Goal: Task Accomplishment & Management: Manage account settings

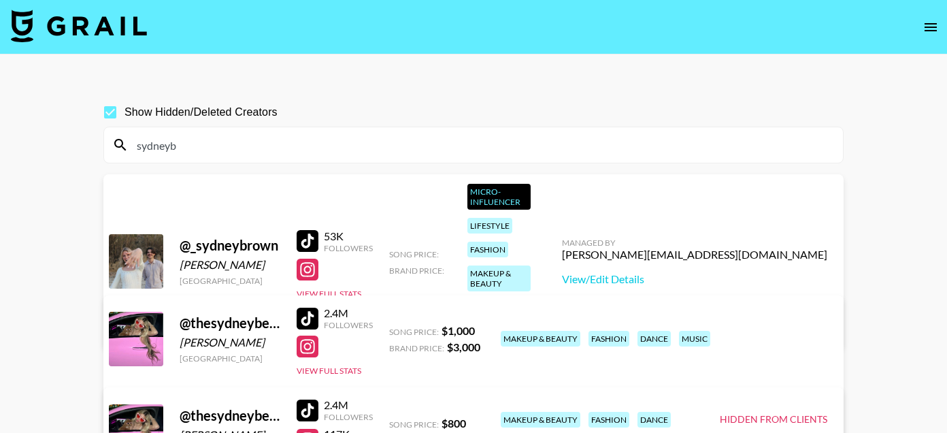
type input "sydneyb"
click at [393, 422] on link "View/Edit Details" at bounding box center [260, 429] width 265 height 14
click at [259, 146] on input "sydneyb" at bounding box center [482, 145] width 706 height 22
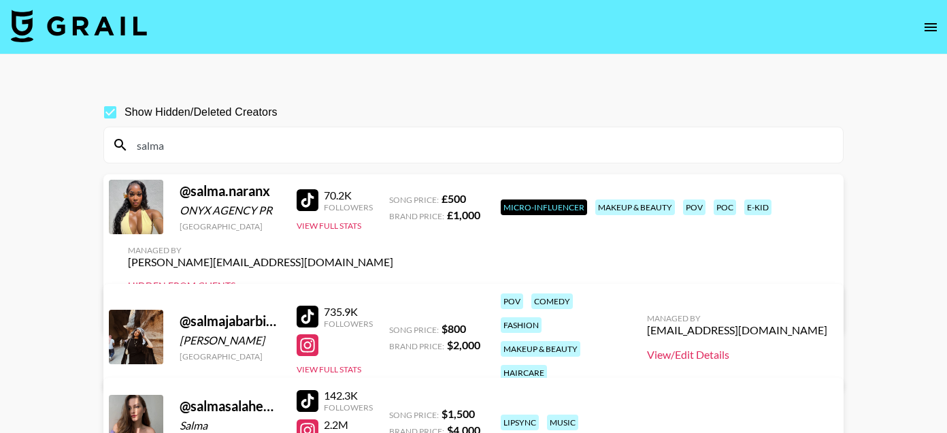
click at [745, 348] on link "View/Edit Details" at bounding box center [737, 355] width 180 height 14
click at [266, 135] on input "salma" at bounding box center [482, 145] width 706 height 22
paste input "marissagulleyy"
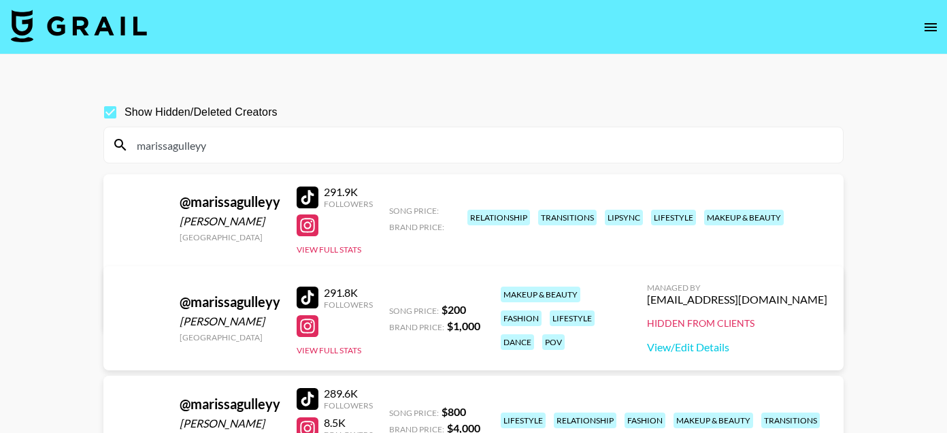
scroll to position [124, 0]
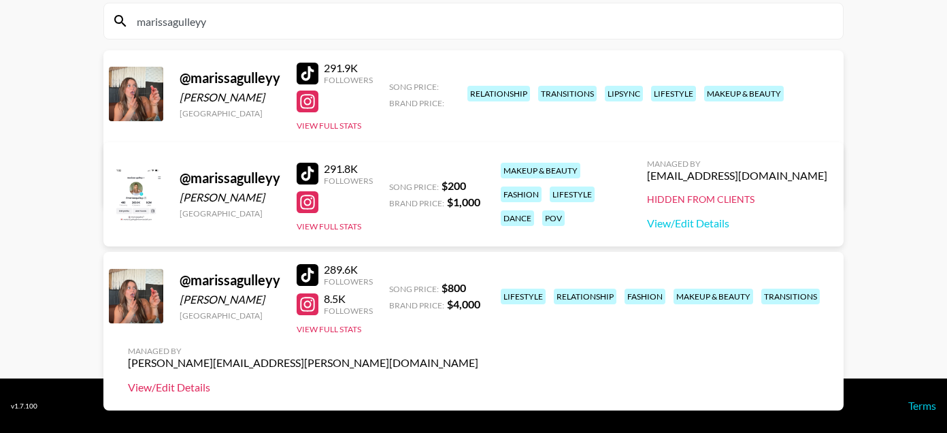
type input "marissagulleyy"
click at [478, 380] on link "View/Edit Details" at bounding box center [303, 387] width 351 height 14
click at [737, 218] on link "View/Edit Details" at bounding box center [737, 223] width 180 height 14
click at [308, 30] on input "marissagulleyy" at bounding box center [482, 21] width 706 height 22
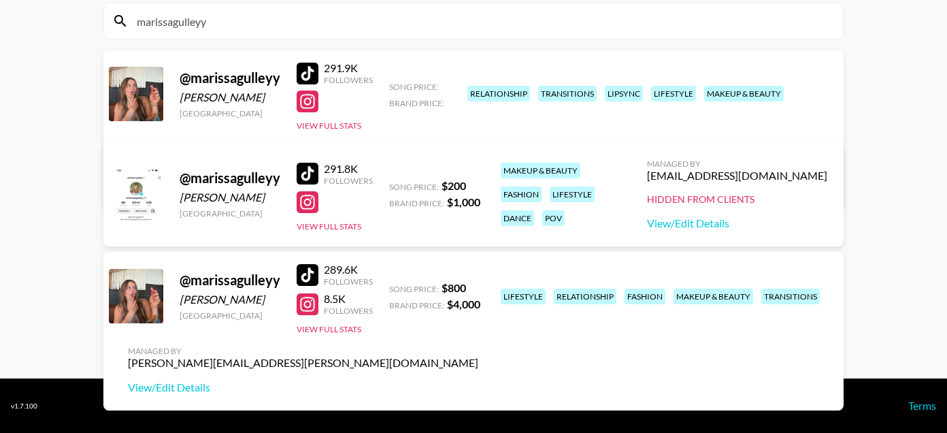
click at [308, 30] on input "marissagulleyy" at bounding box center [482, 21] width 706 height 22
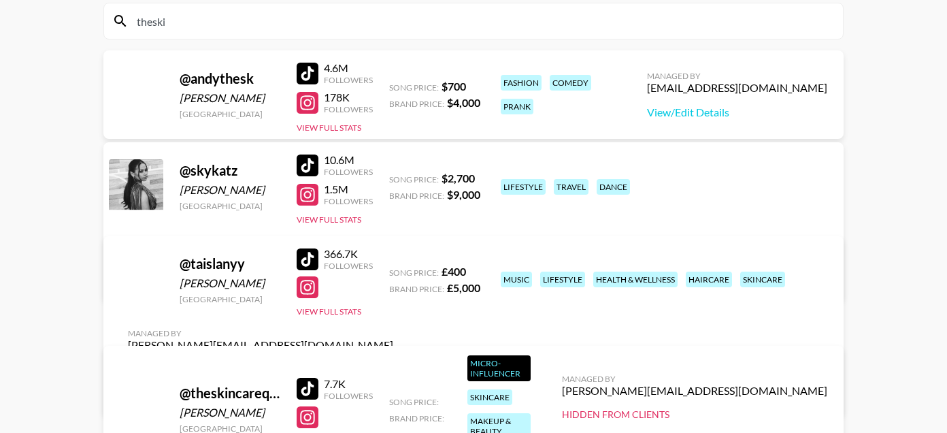
scroll to position [65, 0]
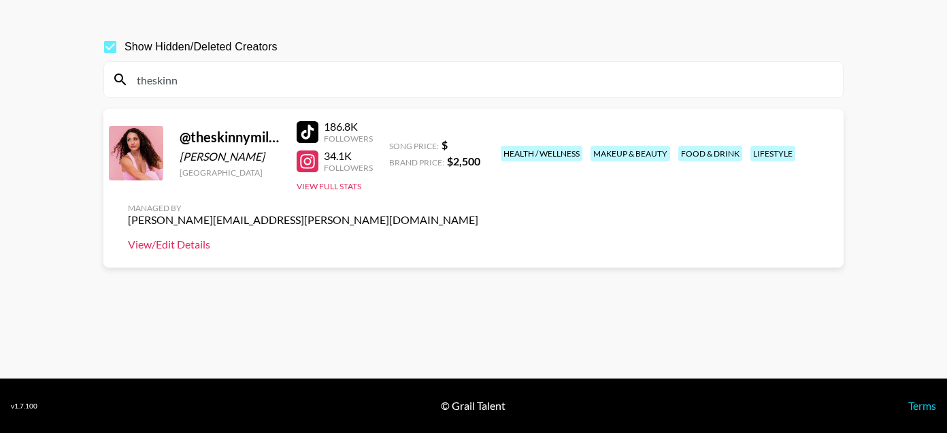
type input "theskinn"
click at [478, 238] on link "View/Edit Details" at bounding box center [303, 245] width 351 height 14
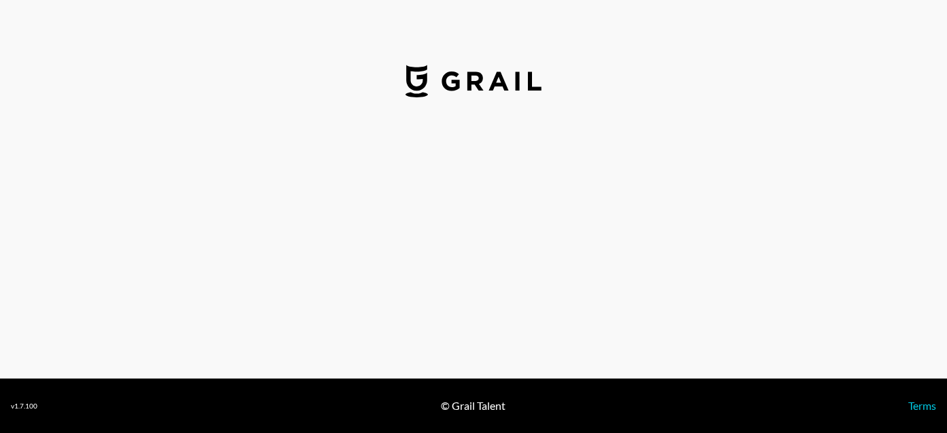
select select "USD"
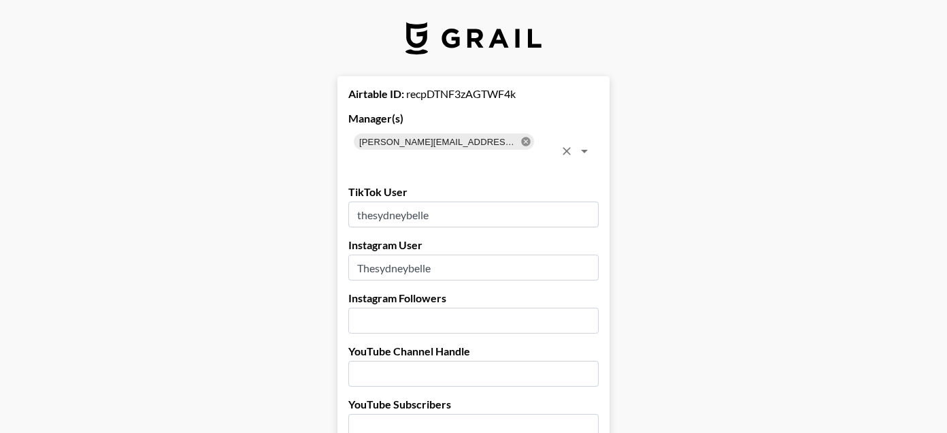
click at [521, 142] on icon at bounding box center [526, 141] width 11 height 11
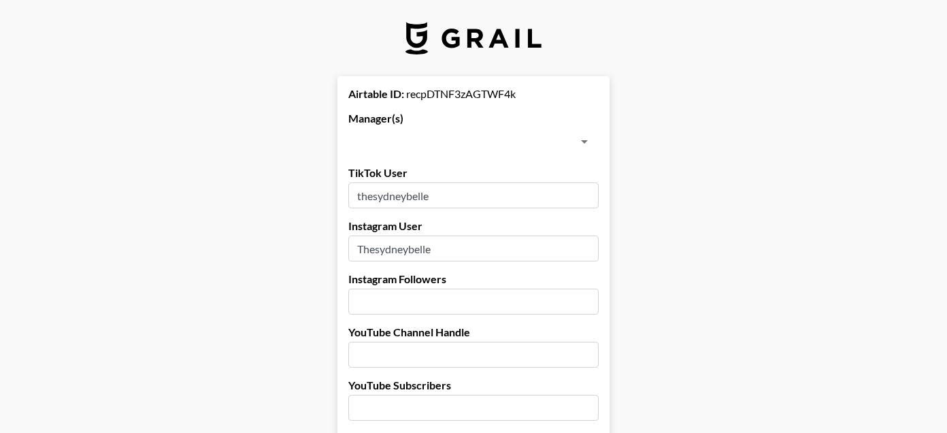
click at [467, 142] on input "text" at bounding box center [463, 141] width 220 height 19
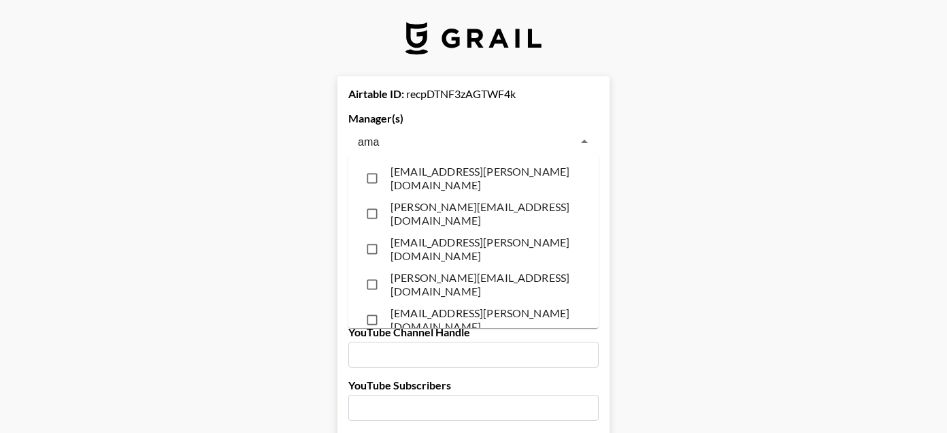
type input "aman"
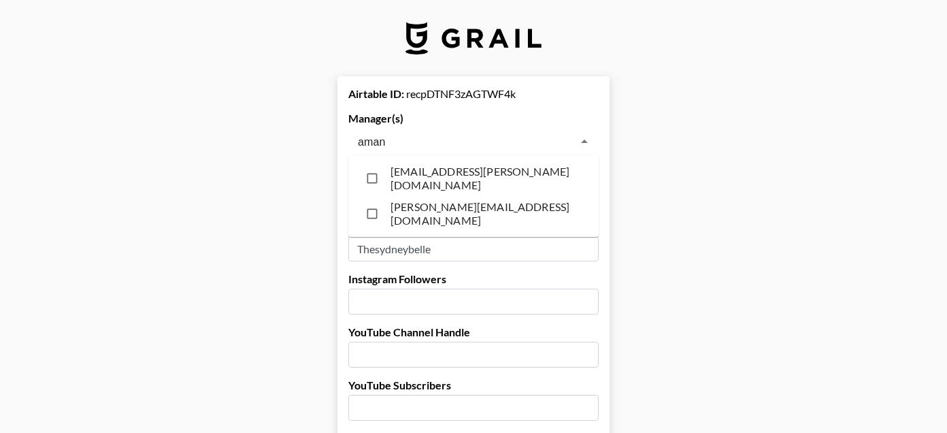
click at [437, 218] on li "[PERSON_NAME][EMAIL_ADDRESS][DOMAIN_NAME]" at bounding box center [473, 213] width 250 height 35
checkbox input "true"
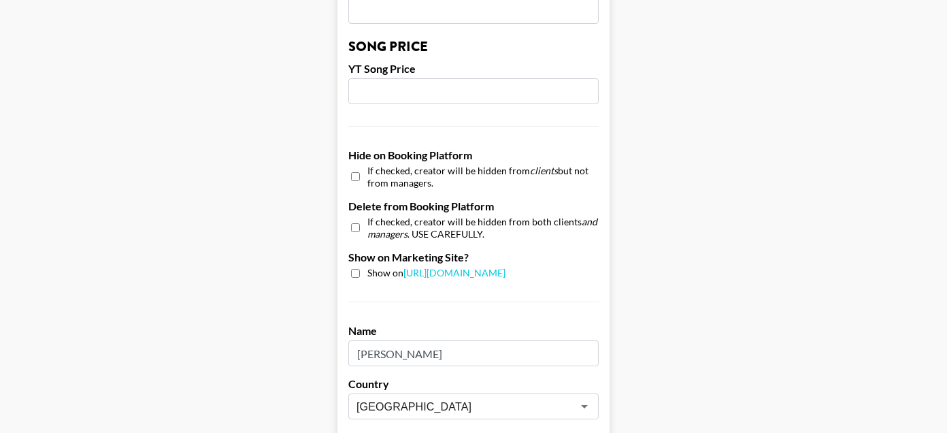
scroll to position [1414, 0]
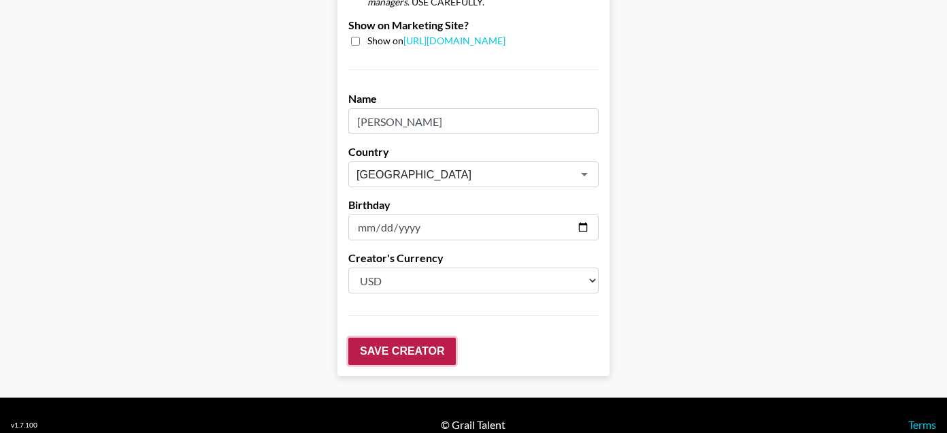
click at [395, 338] on input "Save Creator" at bounding box center [402, 351] width 108 height 27
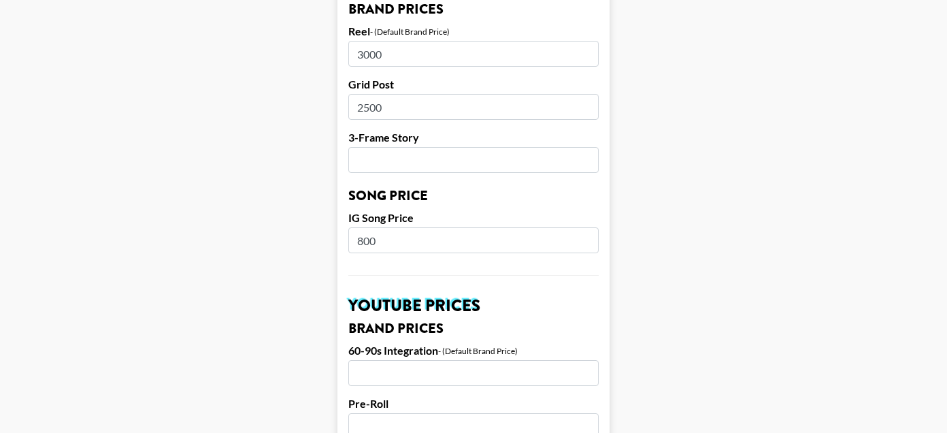
scroll to position [1160, 0]
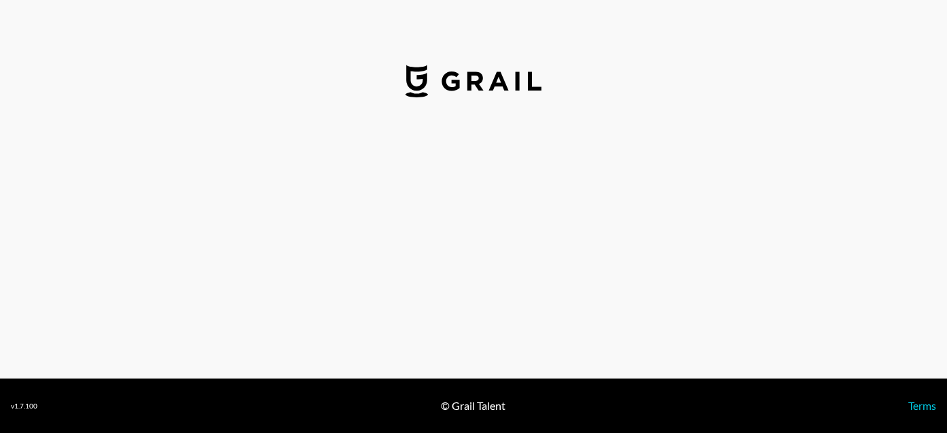
select select "USD"
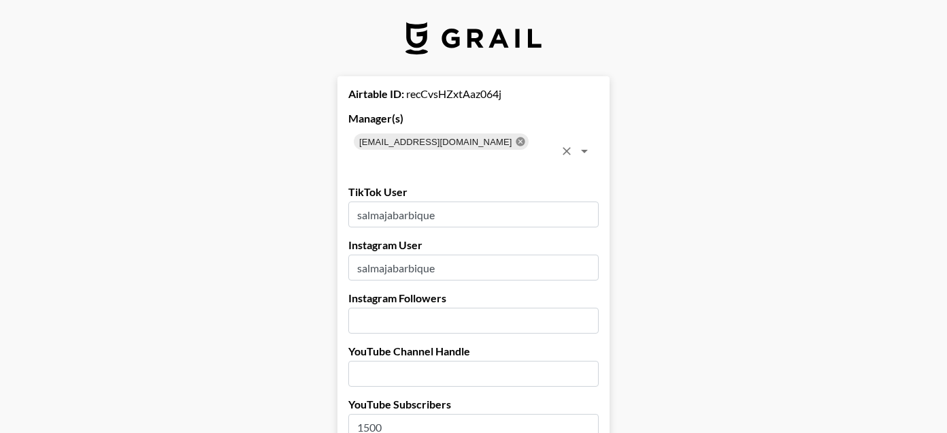
click at [515, 145] on icon at bounding box center [520, 141] width 11 height 11
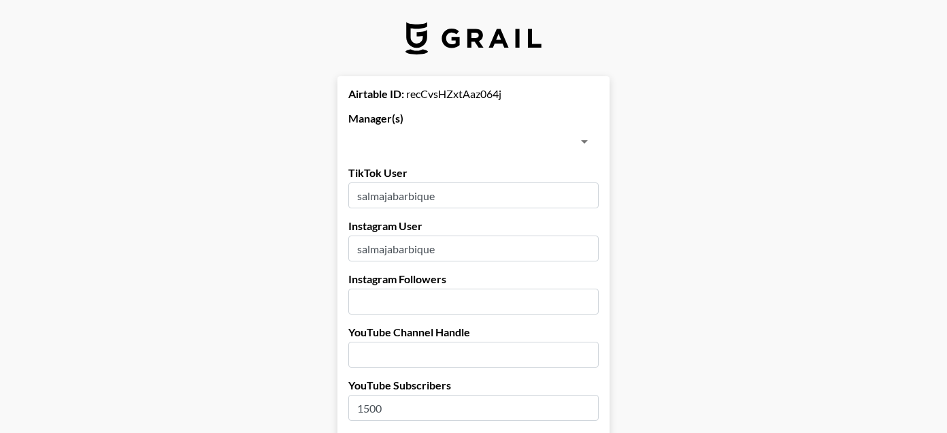
click at [464, 145] on input "text" at bounding box center [463, 141] width 220 height 19
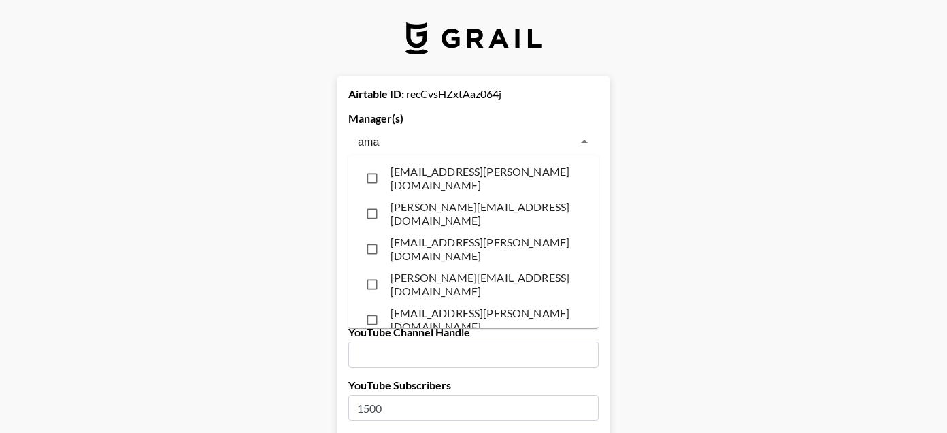
type input "aman"
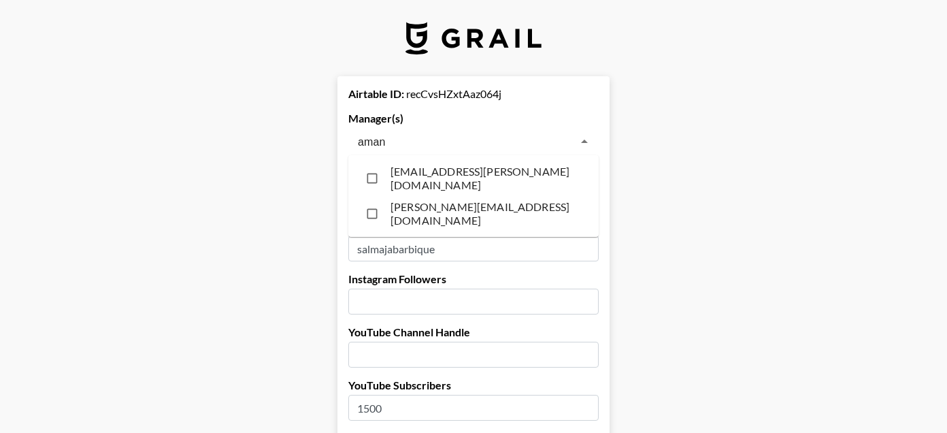
click at [425, 210] on li "[PERSON_NAME][EMAIL_ADDRESS][DOMAIN_NAME]" at bounding box center [473, 213] width 250 height 35
checkbox input "true"
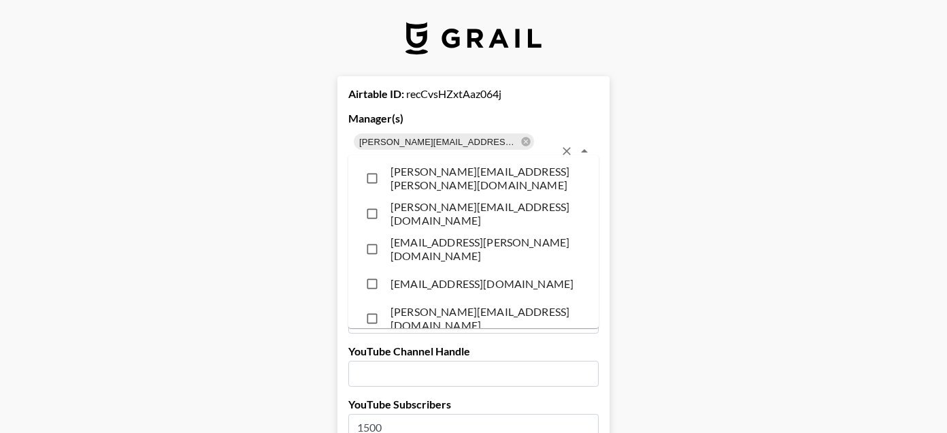
scroll to position [9363, 0]
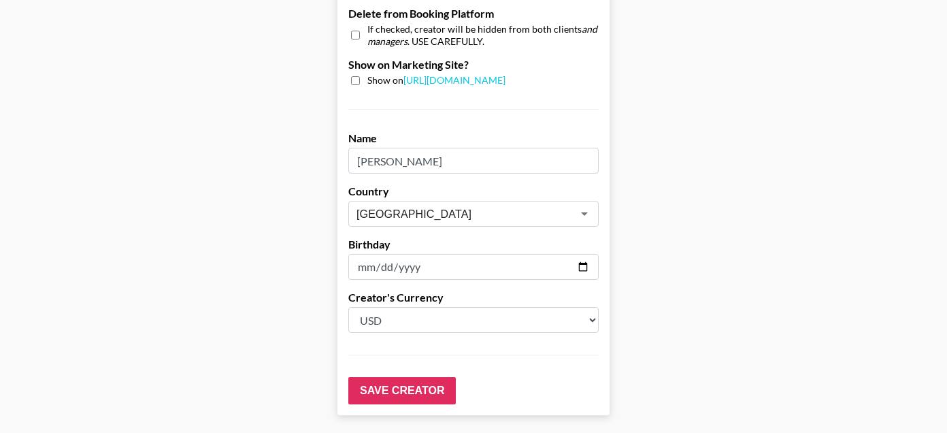
scroll to position [1414, 0]
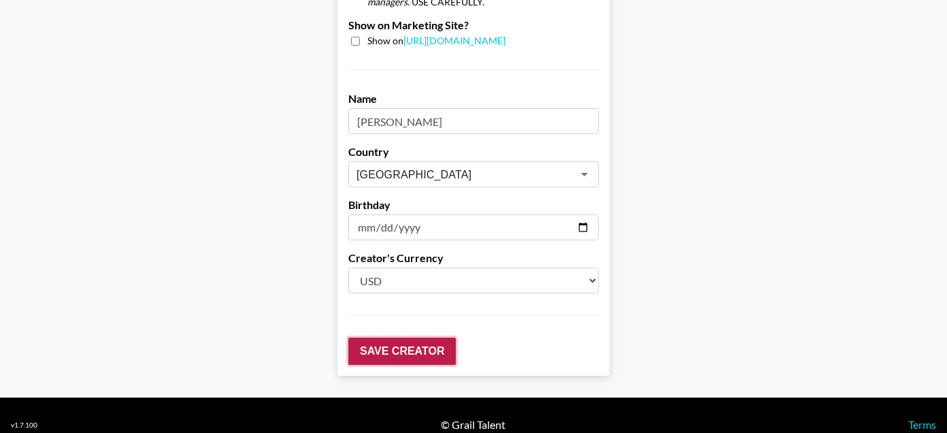
click at [393, 338] on input "Save Creator" at bounding box center [402, 351] width 108 height 27
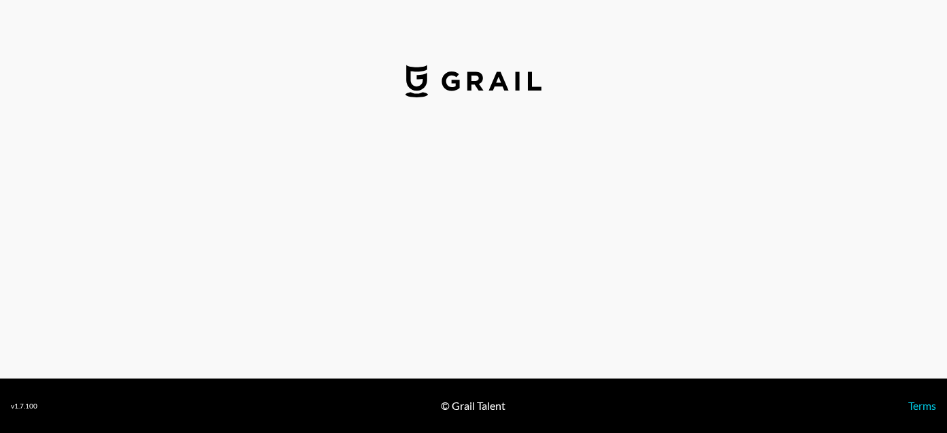
select select "USD"
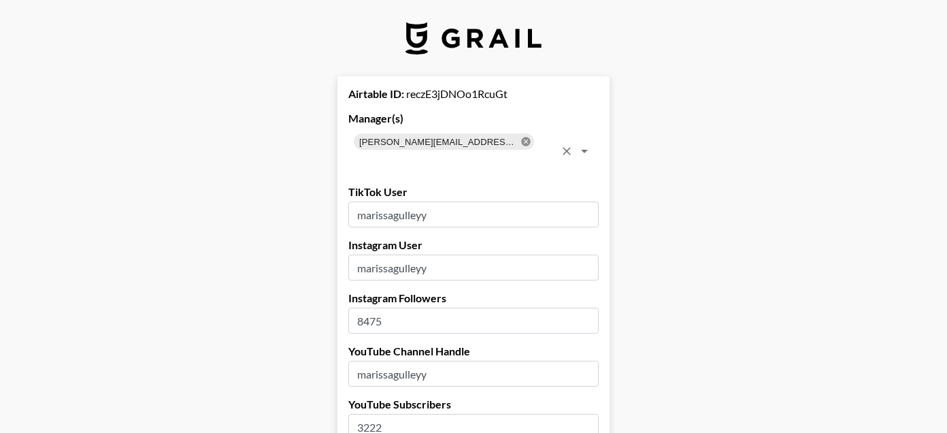
click at [521, 142] on icon at bounding box center [525, 141] width 9 height 9
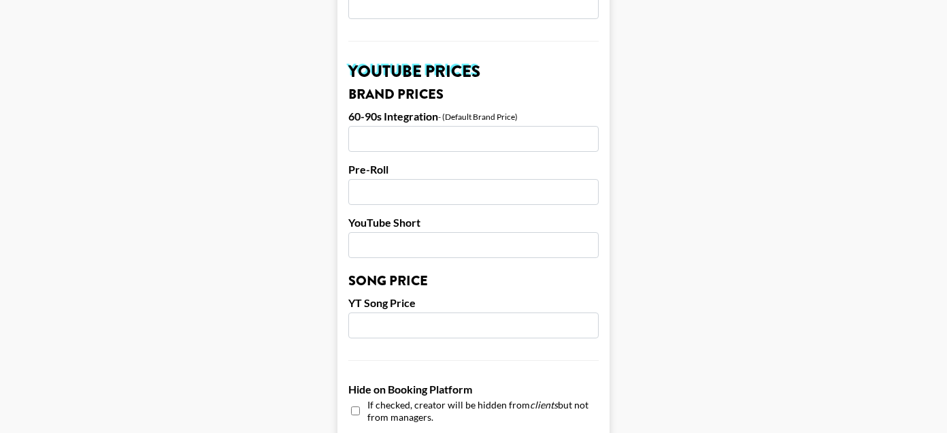
scroll to position [1414, 0]
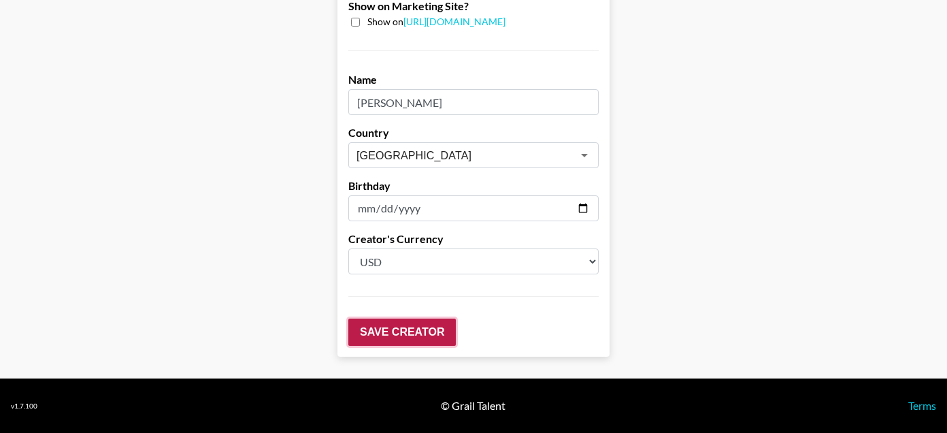
click at [396, 323] on input "Save Creator" at bounding box center [402, 332] width 108 height 27
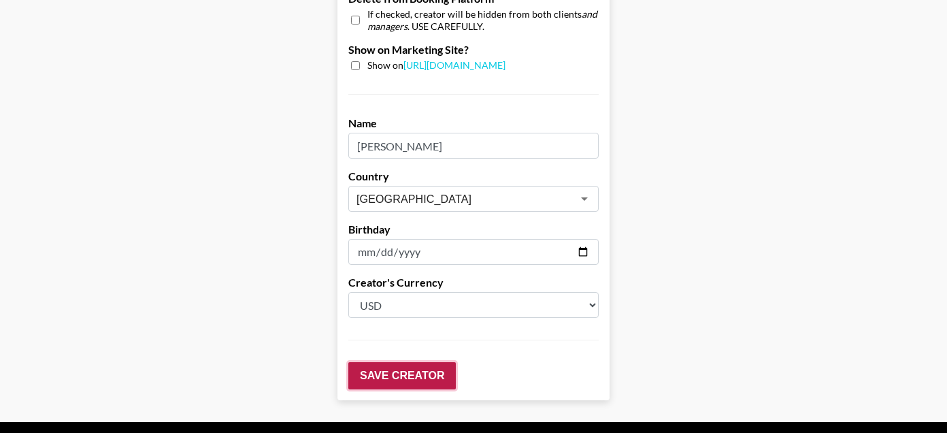
scroll to position [76, 0]
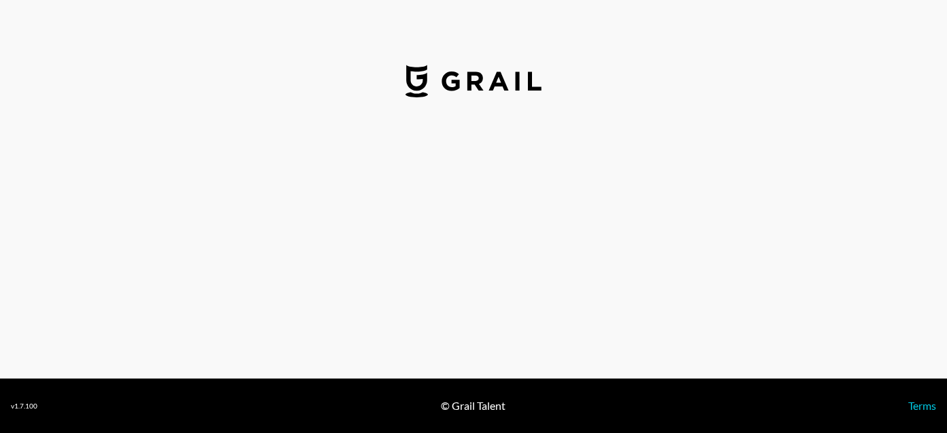
select select "USD"
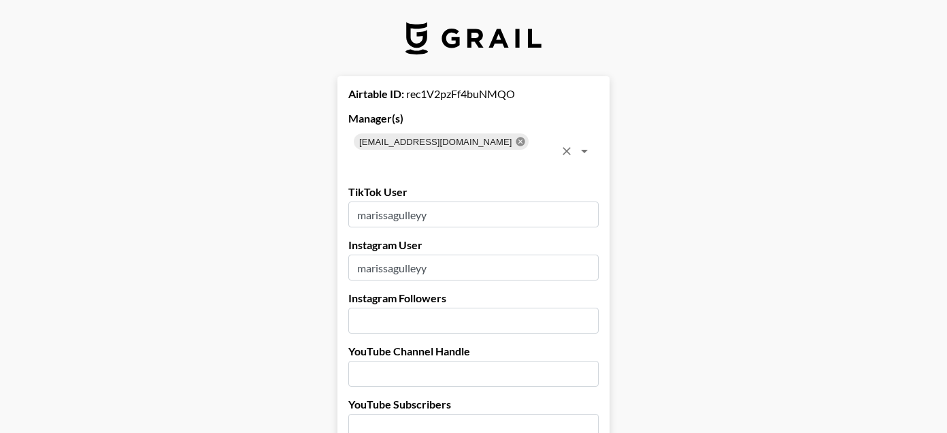
click at [516, 140] on icon at bounding box center [520, 141] width 9 height 9
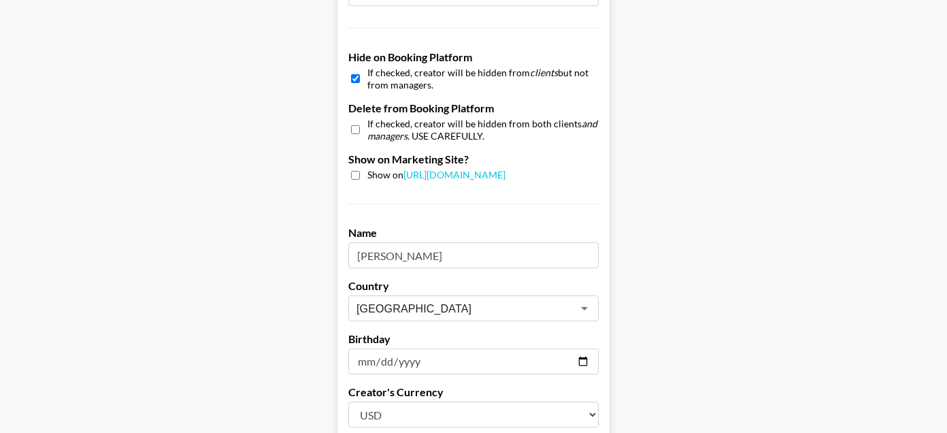
scroll to position [1414, 0]
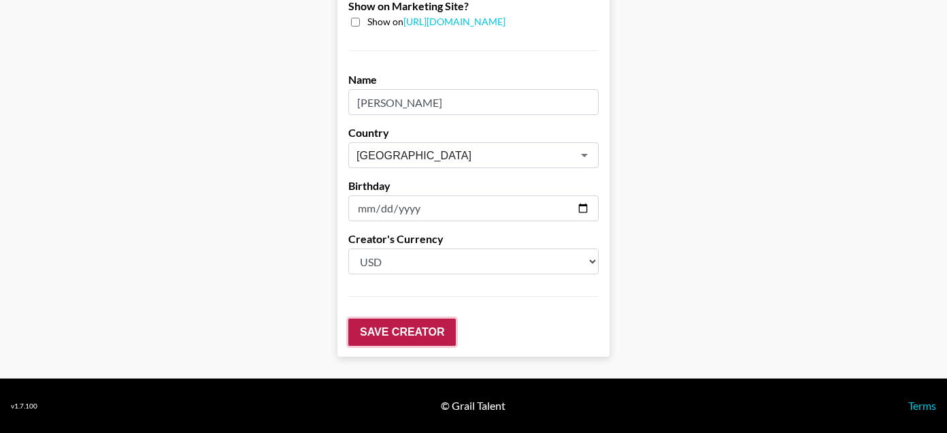
click at [404, 329] on input "Save Creator" at bounding box center [402, 332] width 108 height 27
click at [377, 331] on input "Save Creator" at bounding box center [402, 332] width 108 height 27
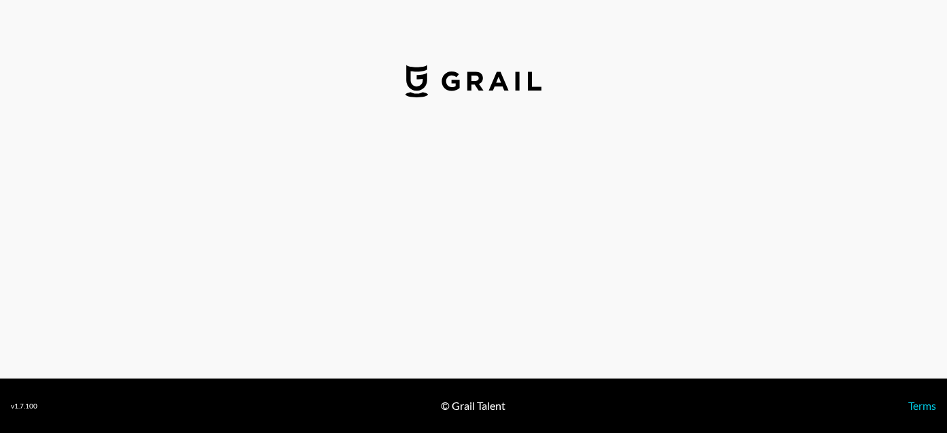
select select "USD"
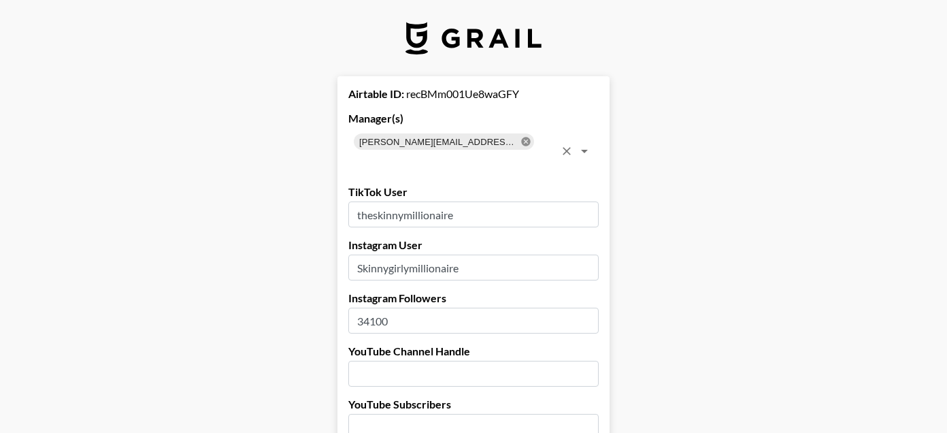
click at [521, 145] on icon at bounding box center [525, 141] width 9 height 9
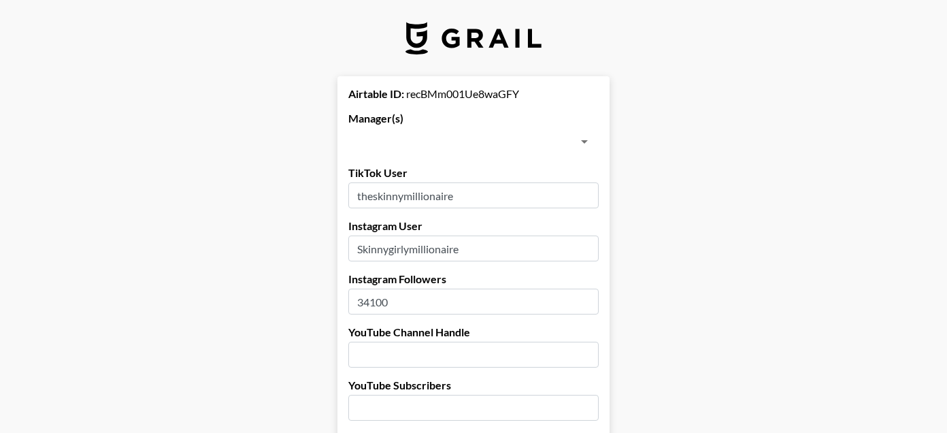
click at [501, 145] on input "text" at bounding box center [463, 141] width 220 height 19
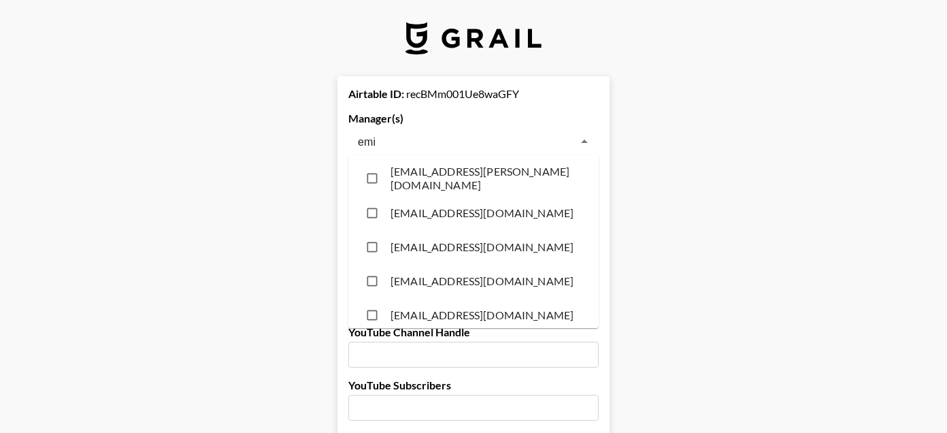
type input "[PERSON_NAME]"
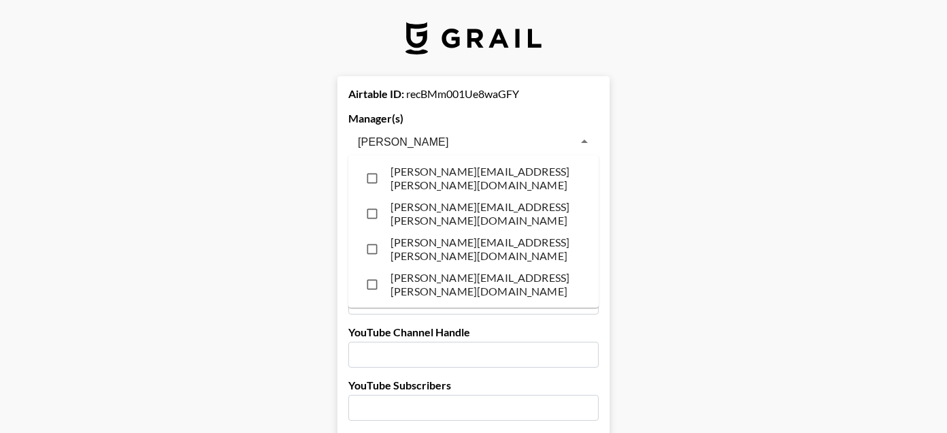
click at [466, 189] on li "[PERSON_NAME][EMAIL_ADDRESS][PERSON_NAME][DOMAIN_NAME]" at bounding box center [473, 178] width 250 height 35
checkbox input "true"
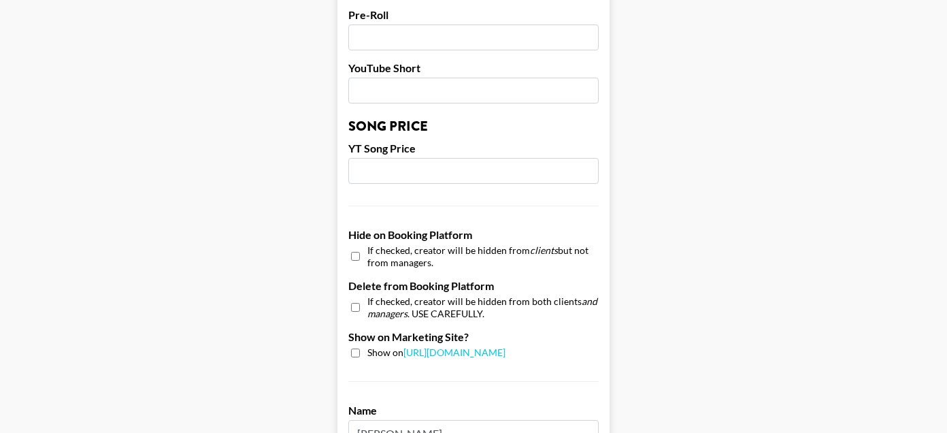
scroll to position [1414, 0]
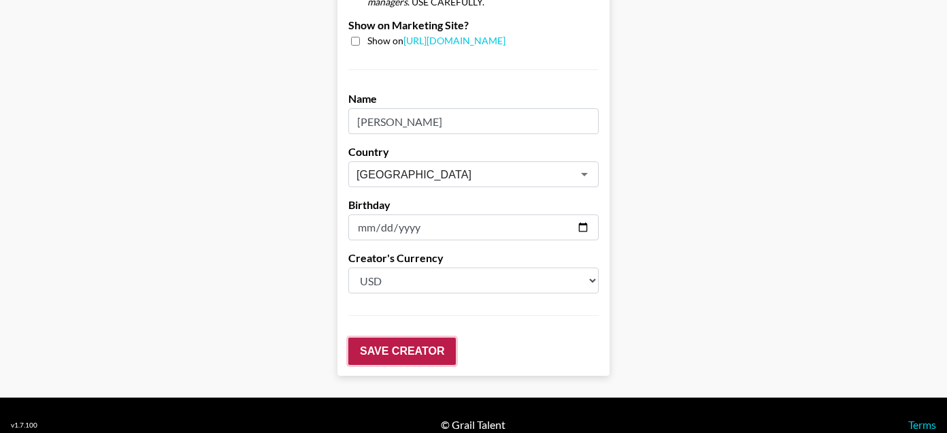
click at [396, 338] on input "Save Creator" at bounding box center [402, 351] width 108 height 27
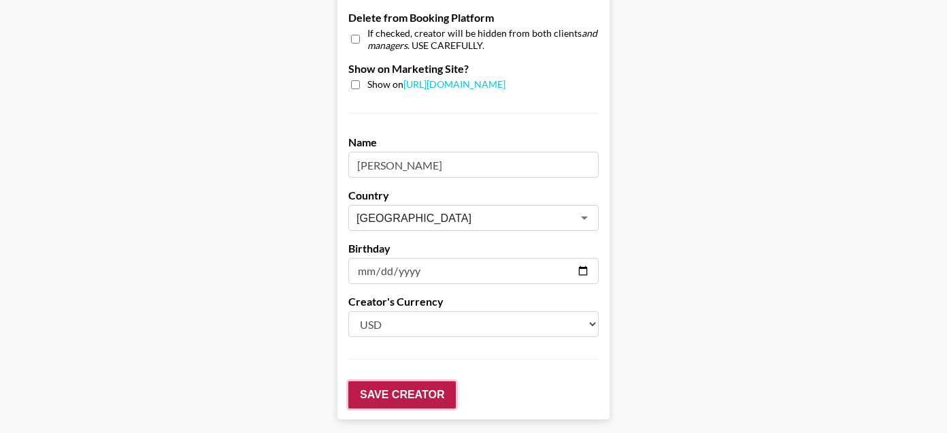
scroll to position [1457, 0]
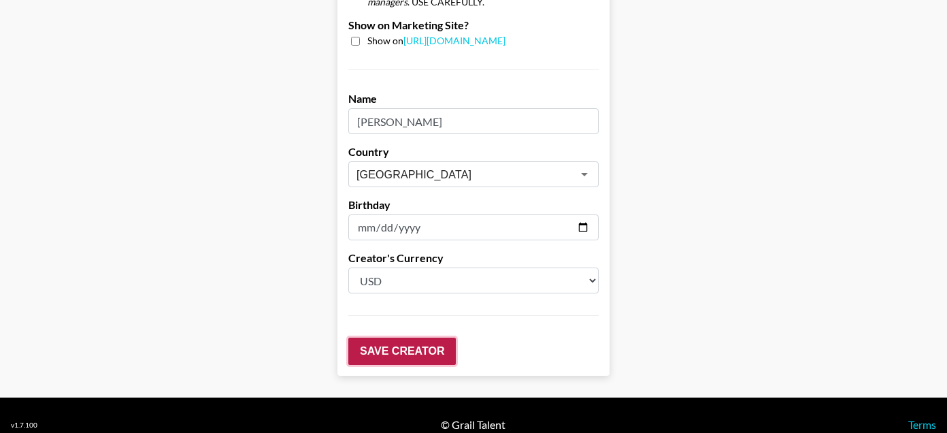
click at [386, 338] on input "Save Creator" at bounding box center [402, 351] width 108 height 27
